Goal: Find specific fact: Find specific page/section

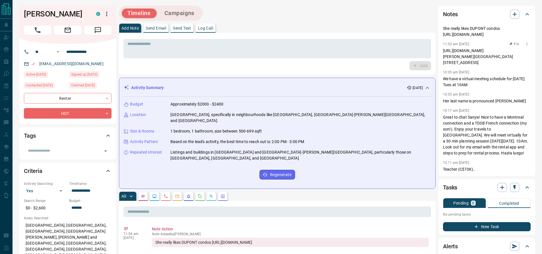
scroll to position [18, 0]
drag, startPoint x: 491, startPoint y: 49, endPoint x: 440, endPoint y: 45, distance: 51.1
click at [440, 45] on div "Notes 11:54 am [DATE] She really likes DUPONT condos [URL][DOMAIN_NAME] 11:53 a…" at bounding box center [486, 91] width 97 height 170
click at [458, 48] on p "[URL][DOMAIN_NAME] [PERSON_NAME][GEOGRAPHIC_DATA][STREET_ADDRESS]" at bounding box center [487, 57] width 88 height 18
drag, startPoint x: 512, startPoint y: 63, endPoint x: 443, endPoint y: 62, distance: 69.4
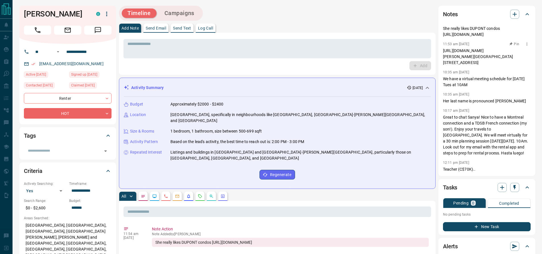
click at [443, 62] on p "[URL][DOMAIN_NAME] [PERSON_NAME][GEOGRAPHIC_DATA][STREET_ADDRESS]" at bounding box center [487, 57] width 88 height 18
copy p "[STREET_ADDRESS]"
click at [486, 91] on div "10:35 am [DATE] Pin" at bounding box center [487, 94] width 88 height 7
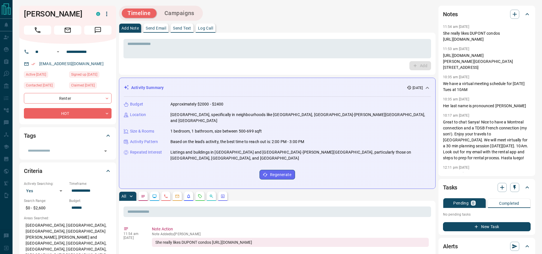
scroll to position [0, 0]
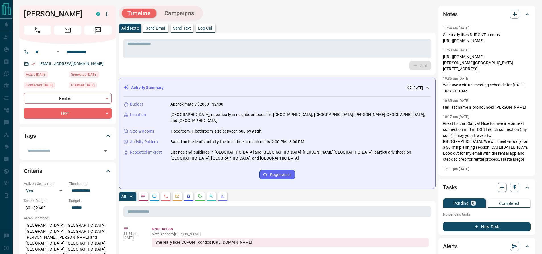
drag, startPoint x: 462, startPoint y: 46, endPoint x: 443, endPoint y: 43, distance: 19.5
click at [439, 42] on div "Notes 11:54 am [DATE] She really likes DUPONT condos [URL][DOMAIN_NAME] 11:53 a…" at bounding box center [486, 91] width 97 height 170
copy p "[URL][DOMAIN_NAME]"
